Goal: Information Seeking & Learning: Find specific fact

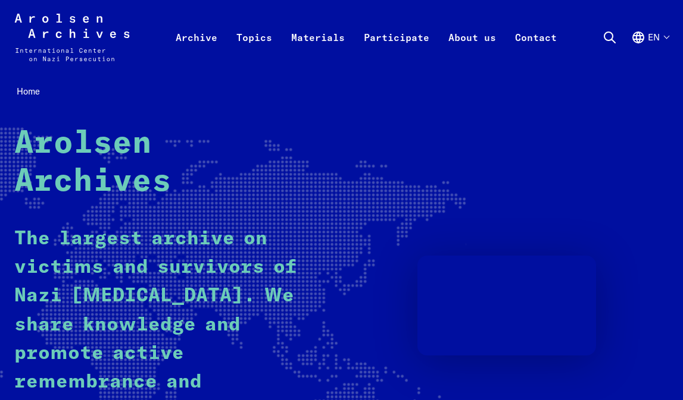
click at [607, 35] on icon at bounding box center [609, 37] width 14 height 14
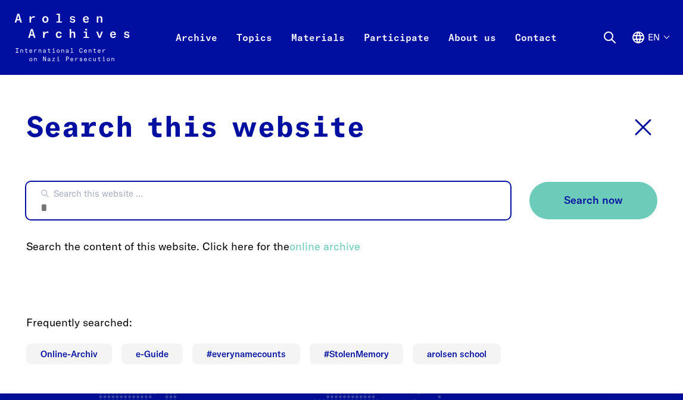
click at [190, 206] on input "Search this website ..." at bounding box center [268, 200] width 484 height 37
type input "******"
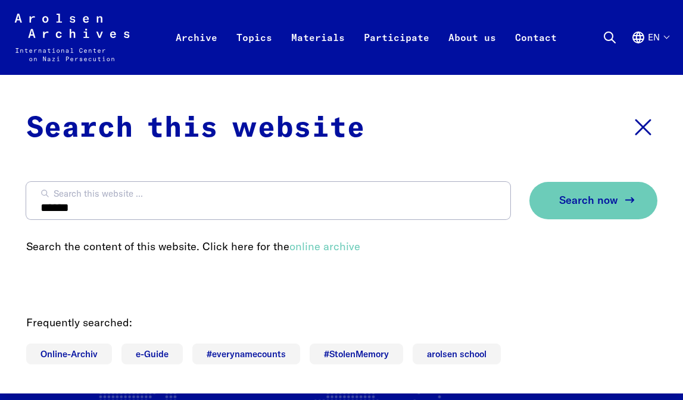
click at [600, 203] on span "Search now" at bounding box center [588, 201] width 59 height 12
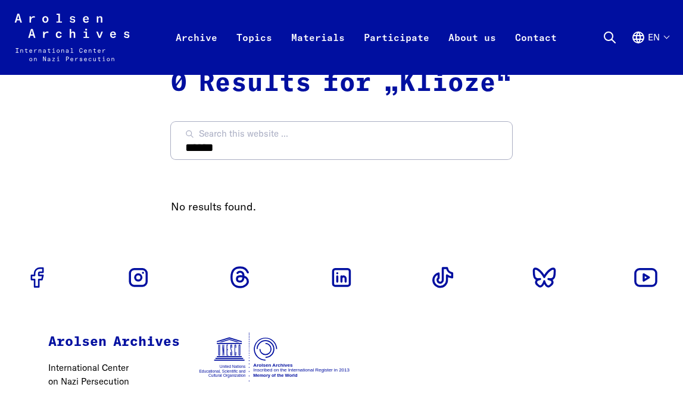
click at [61, 32] on icon "Arolsen Archives - International Center on Nazi Persecution | Return to home pa…" at bounding box center [71, 38] width 115 height 48
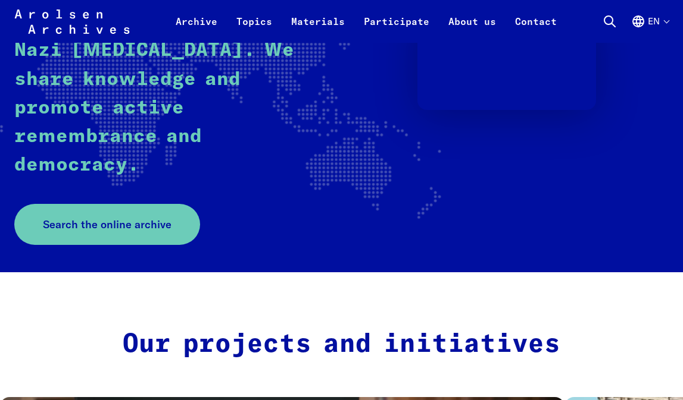
scroll to position [246, 0]
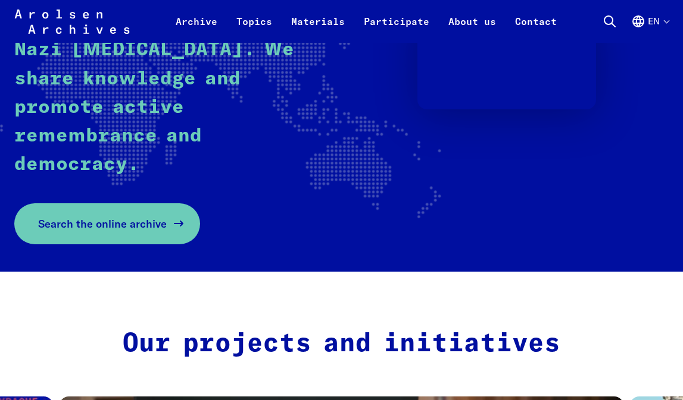
click at [121, 216] on span "Search the online archive" at bounding box center [102, 224] width 129 height 16
